Goal: Complete application form

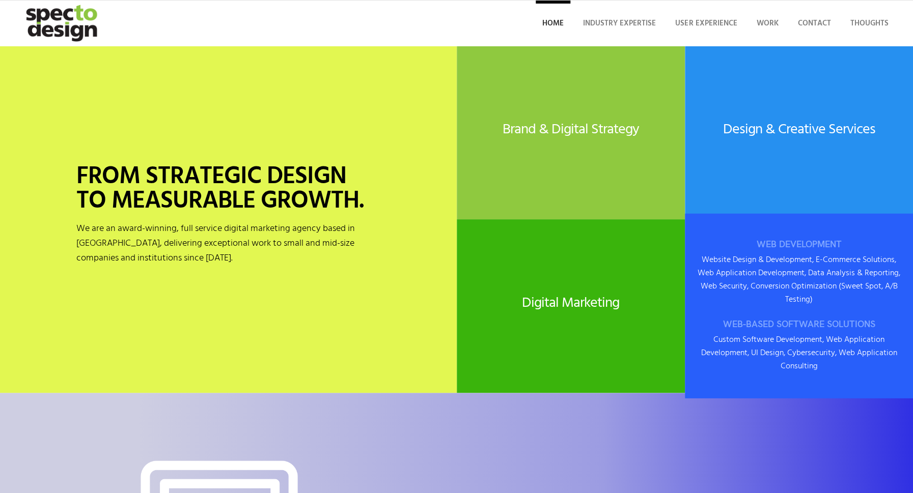
click at [818, 307] on div "WEB DEVELOPMENT Website Design & Development, E-Commerce Solutions, Web Applica…" at bounding box center [799, 306] width 228 height 185
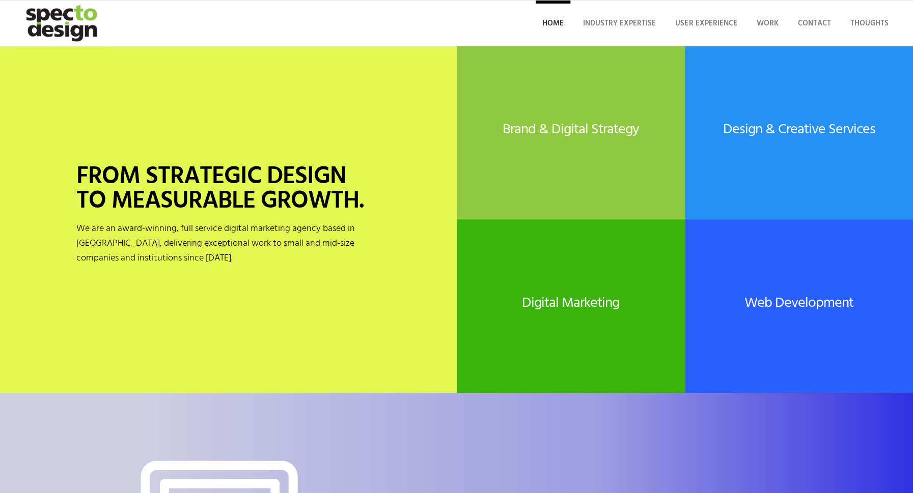
click at [294, 132] on div "FROM STRATEGIC DESIGN TO MEASURABLE GROWTH. We are an award-winning, full servi…" at bounding box center [228, 219] width 457 height 347
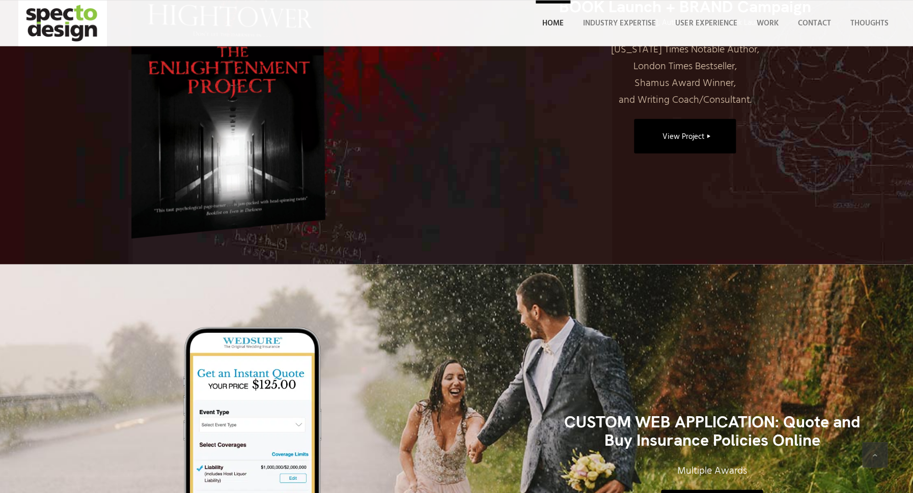
scroll to position [1277, 0]
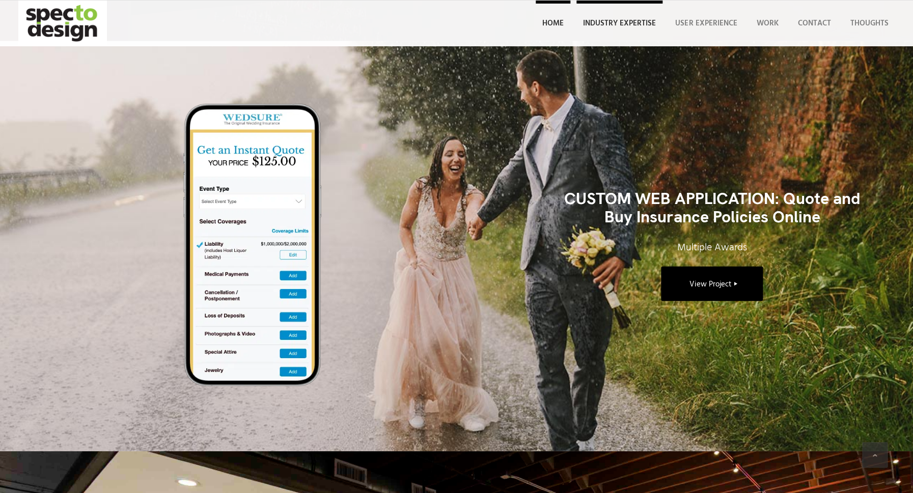
click at [595, 34] on link "Industry Expertise" at bounding box center [619, 24] width 86 height 46
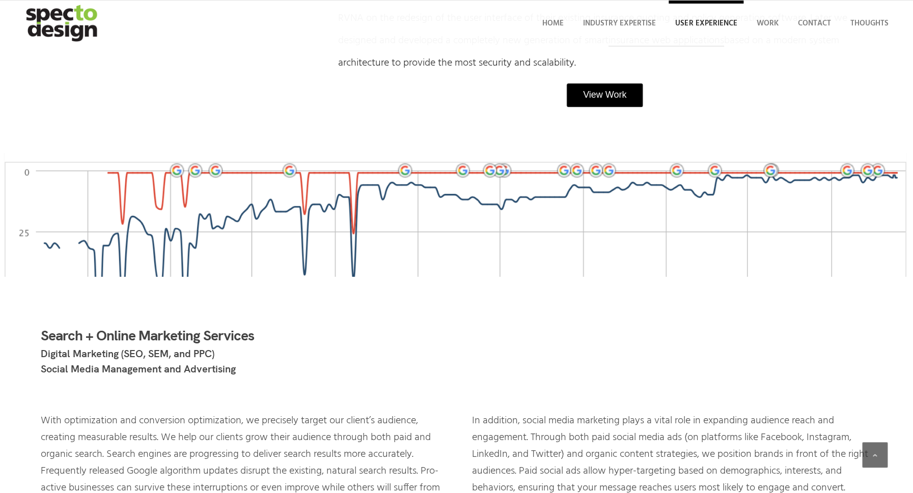
scroll to position [2030, 0]
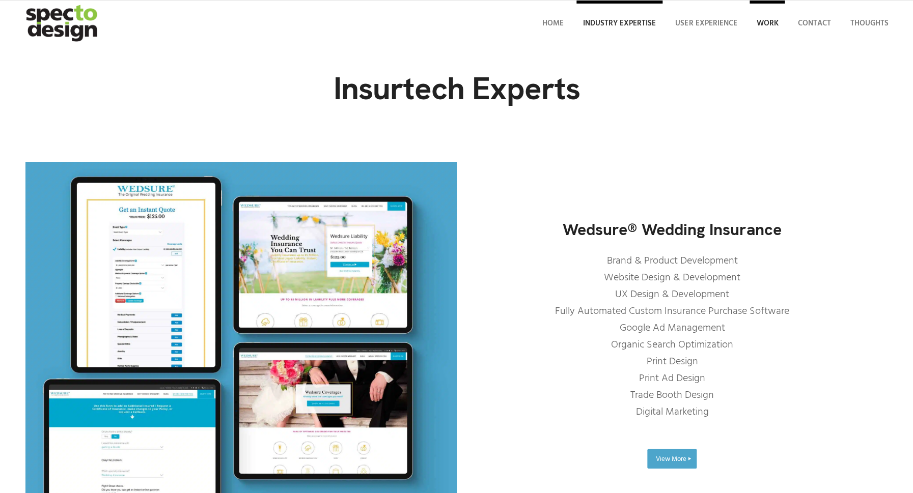
click at [757, 23] on span "Work" at bounding box center [767, 23] width 22 height 12
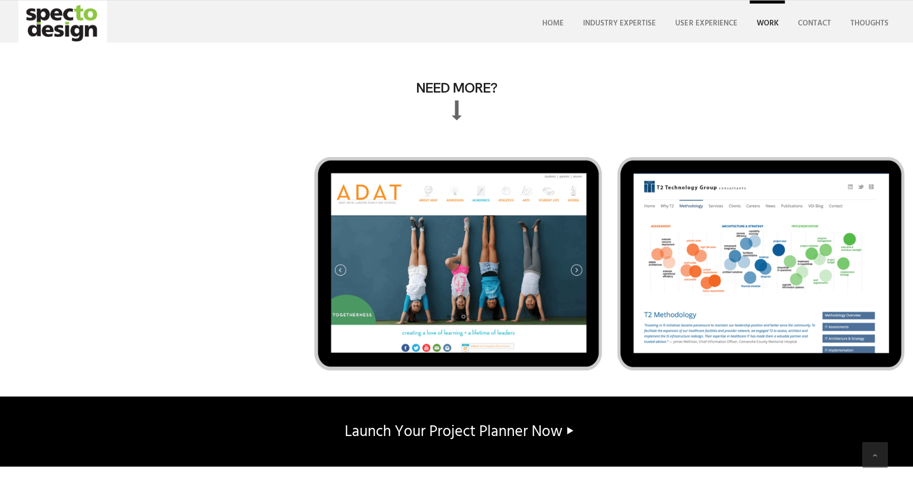
scroll to position [5827, 0]
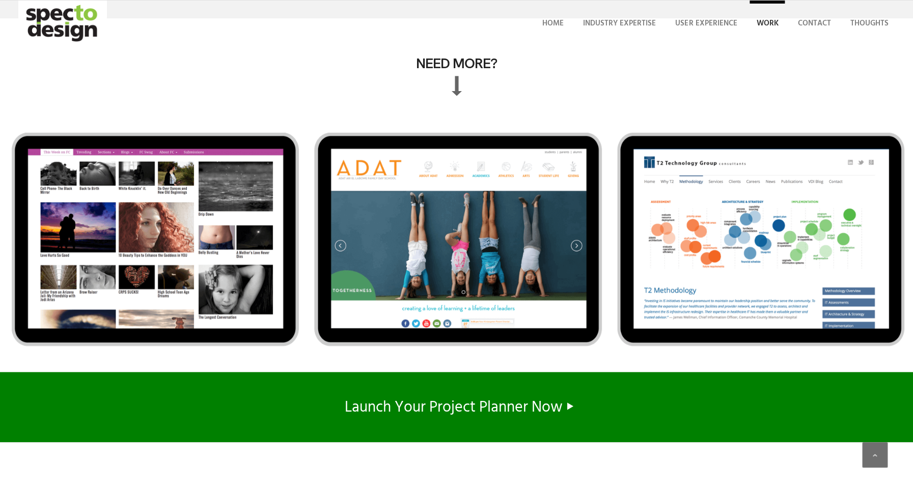
click at [389, 406] on span "Launch Your Project Planner Now" at bounding box center [454, 408] width 218 height 24
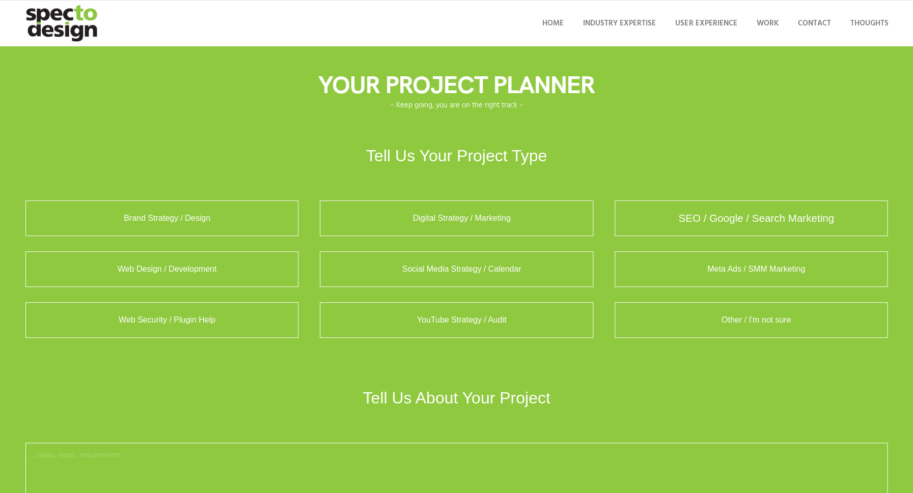
click at [688, 214] on label "SEO / Google / Search Marketing" at bounding box center [750, 219] width 273 height 36
click at [634, 214] on input "SEO / Google / Search Marketing" at bounding box center [630, 216] width 8 height 8
radio input "true"
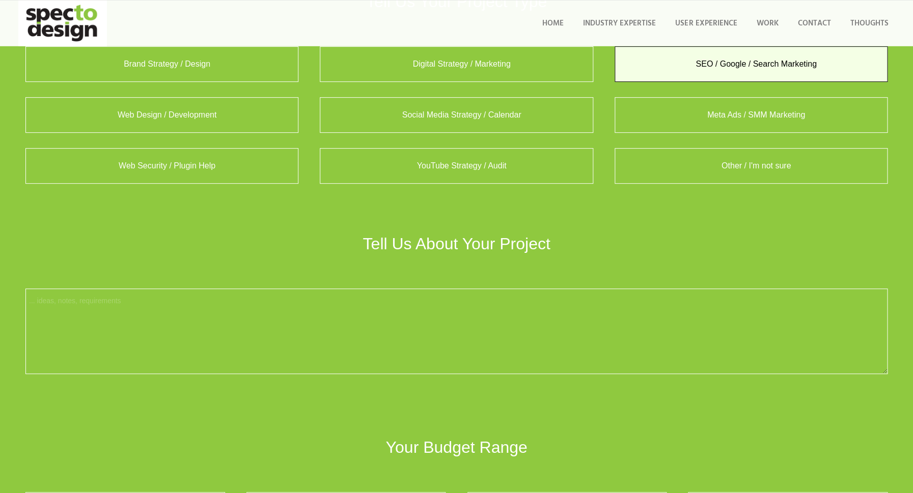
scroll to position [174, 0]
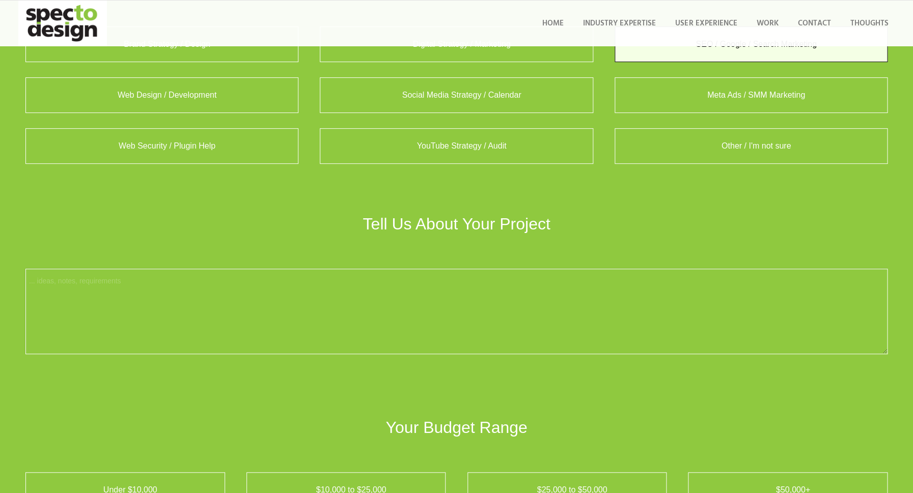
click at [437, 297] on textarea "Project *" at bounding box center [456, 312] width 862 height 86
click at [252, 200] on div "Tell Us About Your Project" at bounding box center [456, 211] width 862 height 44
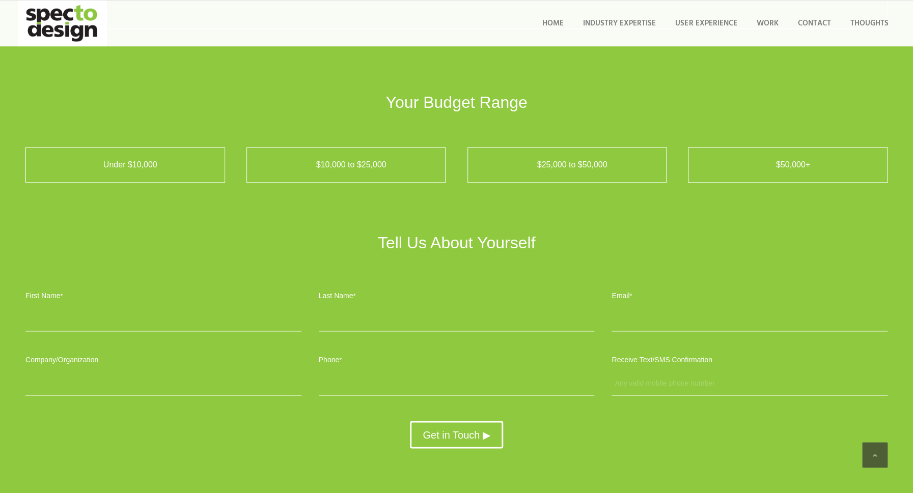
scroll to position [523, 0]
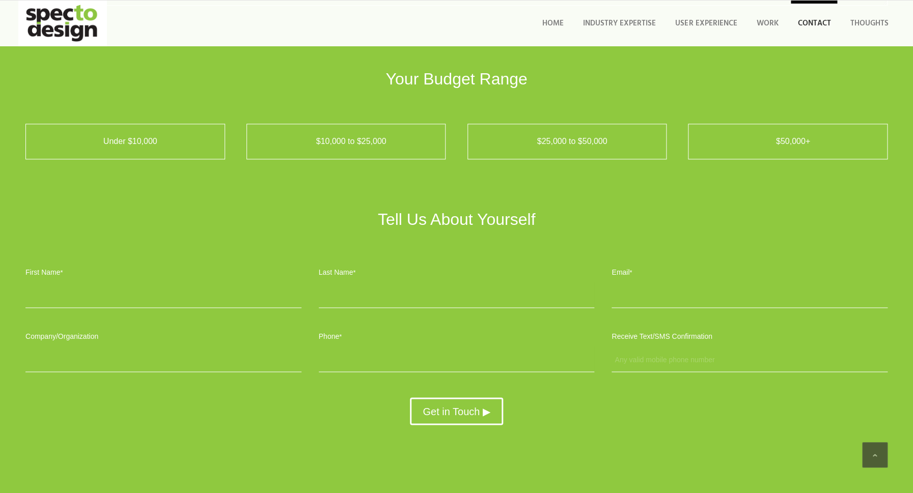
click at [818, 21] on span "Contact" at bounding box center [813, 23] width 33 height 12
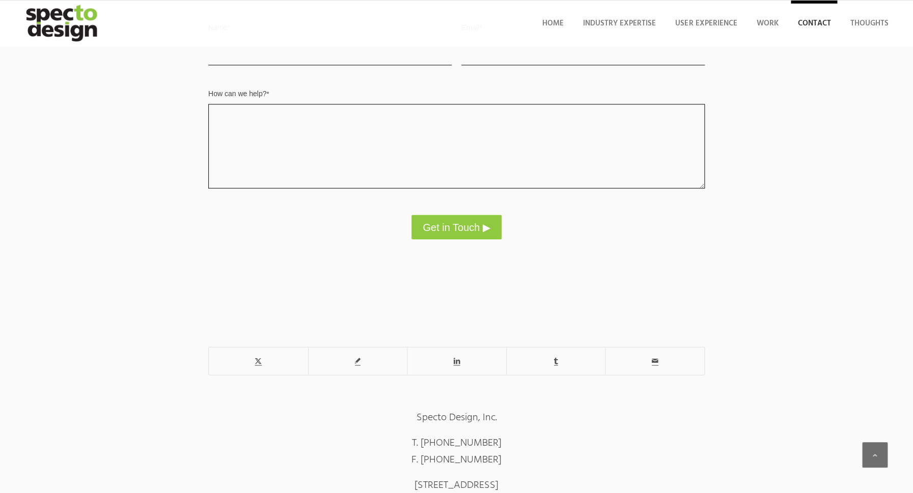
scroll to position [812, 0]
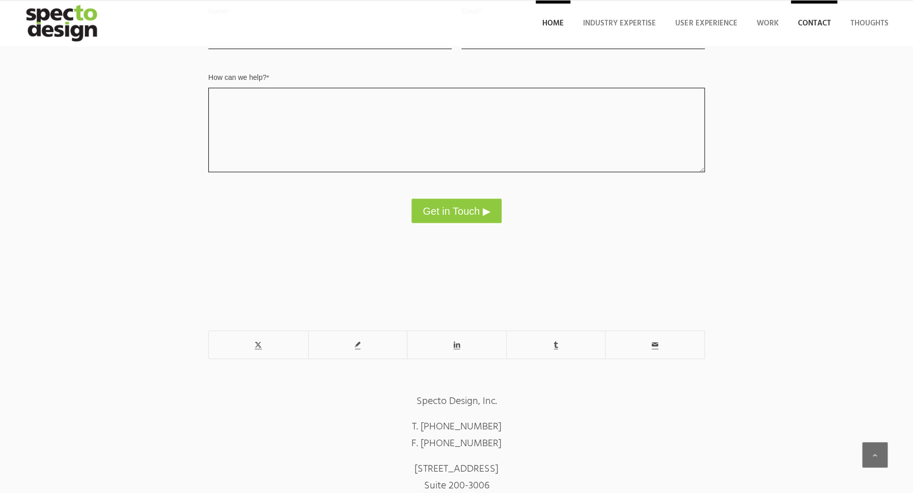
click at [548, 26] on span "Home" at bounding box center [552, 23] width 21 height 12
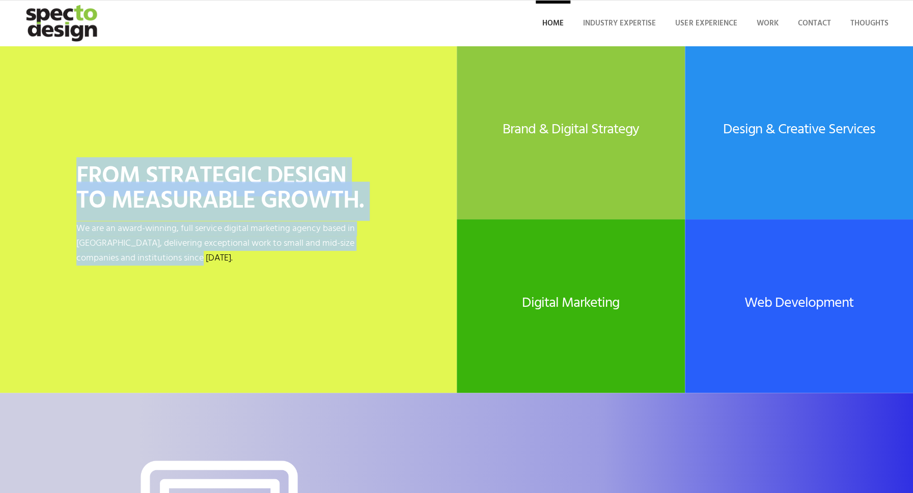
drag, startPoint x: 81, startPoint y: 171, endPoint x: 231, endPoint y: 305, distance: 201.1
click at [231, 305] on div "FROM STRATEGIC DESIGN TO MEASURABLE GROWTH. We are an award-winning, full servi…" at bounding box center [228, 219] width 457 height 347
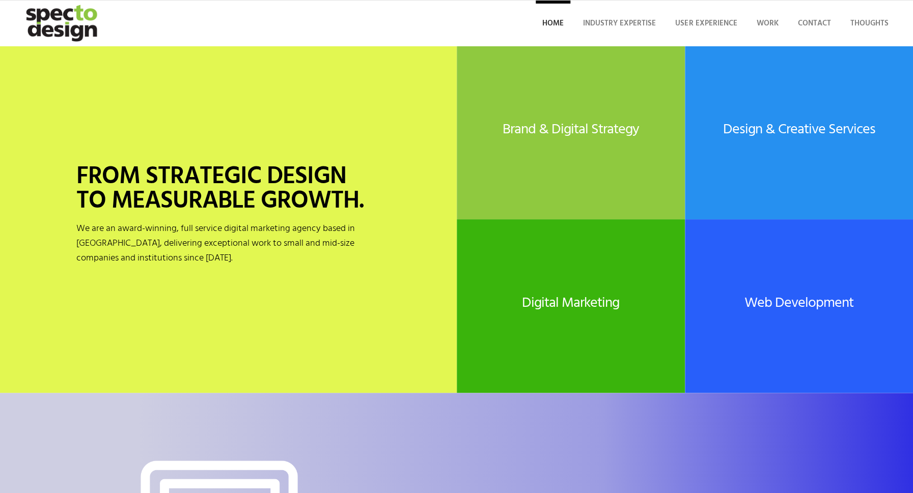
click at [231, 305] on div "FROM STRATEGIC DESIGN TO MEASURABLE GROWTH. We are an award-winning, full servi…" at bounding box center [228, 219] width 457 height 347
click at [180, 258] on p "We are an award-winning, full service digital marketing agency based in Los Ang…" at bounding box center [228, 243] width 304 height 44
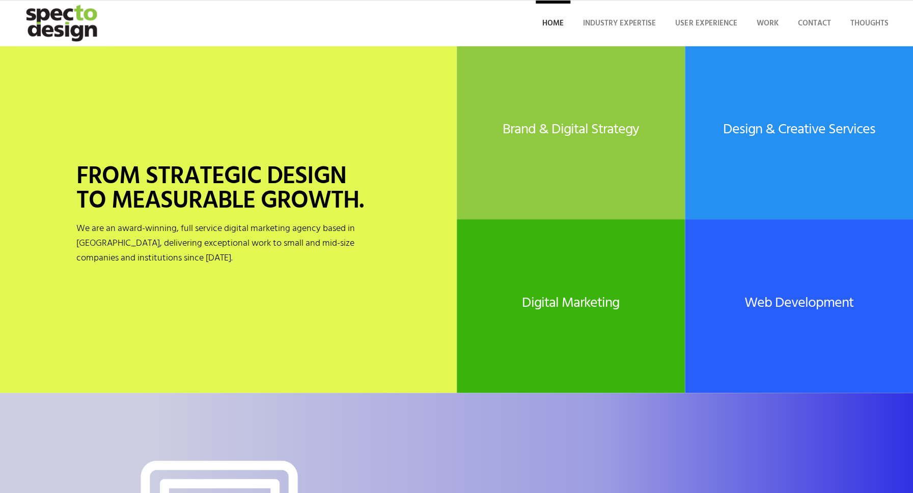
click at [180, 258] on p "We are an award-winning, full service digital marketing agency based in Los Ang…" at bounding box center [228, 243] width 304 height 44
